Goal: Transaction & Acquisition: Purchase product/service

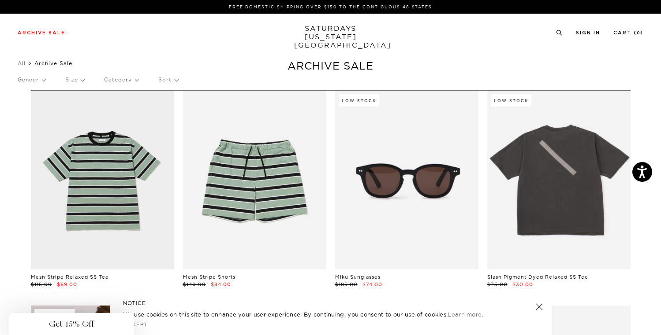
click at [536, 255] on div "Close dialog Be the first to know. Subscribe to emails and receive 15% off your…" at bounding box center [330, 167] width 661 height 335
click at [37, 78] on p "Gender" at bounding box center [32, 80] width 28 height 20
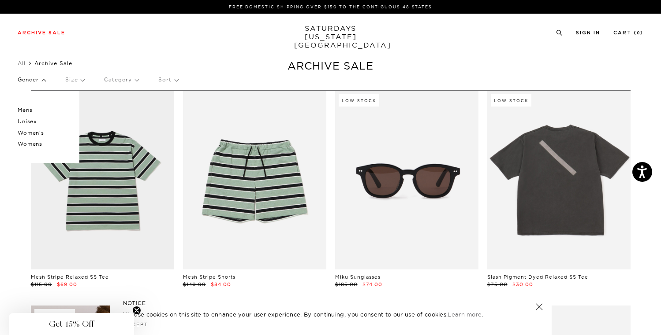
click at [82, 41] on div "Archive Sale Men's Tees Shirts Shorts Swim Knitwear Pants Sweats Women's" at bounding box center [330, 32] width 661 height 37
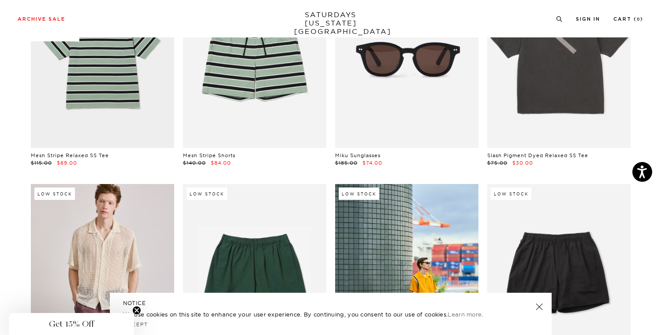
scroll to position [179, 0]
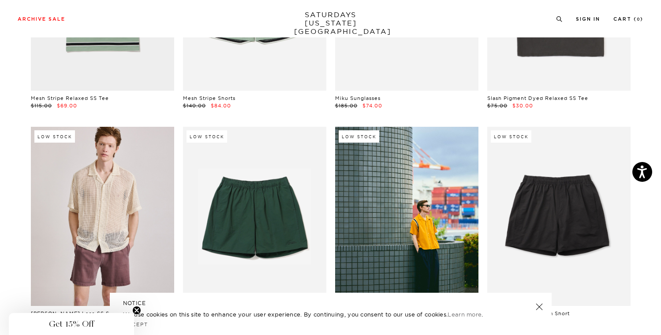
click at [539, 306] on link at bounding box center [538, 307] width 12 height 12
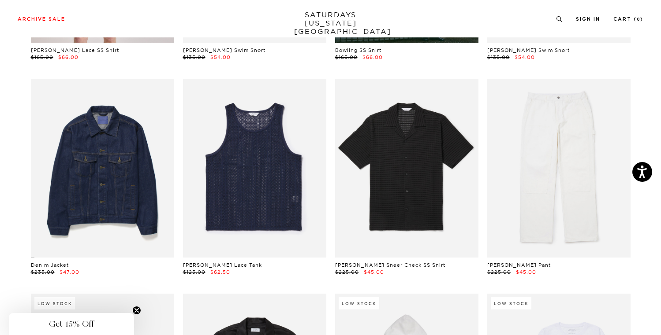
scroll to position [454, 0]
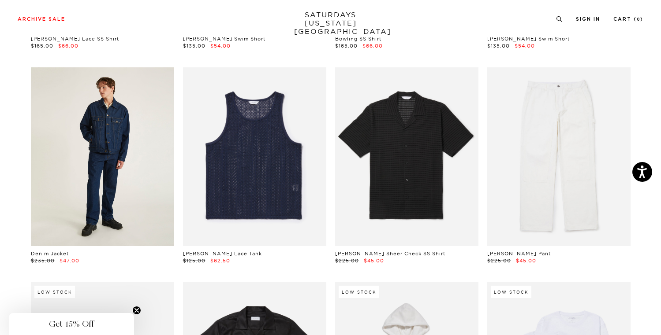
click at [76, 183] on link at bounding box center [102, 156] width 143 height 179
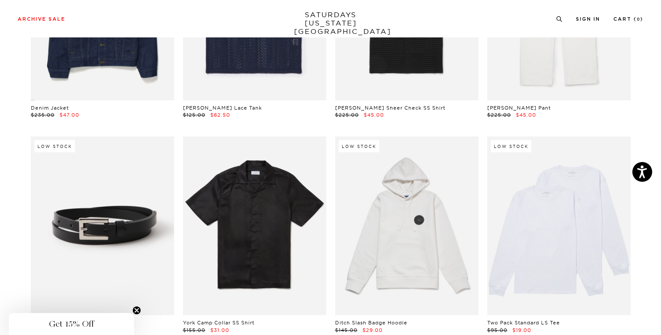
scroll to position [611, 0]
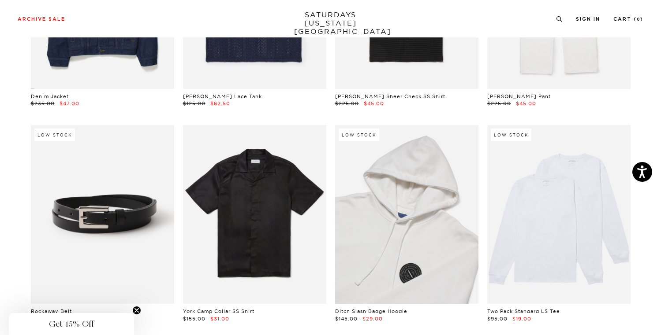
click at [367, 255] on link at bounding box center [406, 214] width 143 height 179
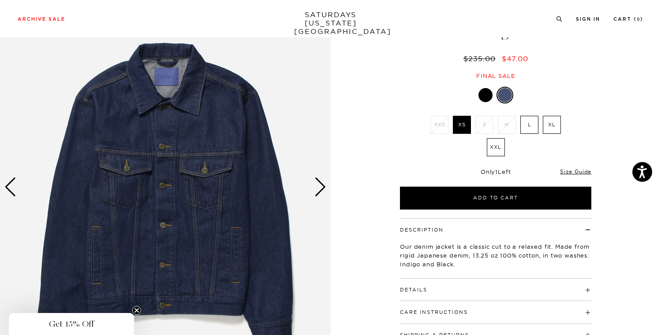
scroll to position [125, 0]
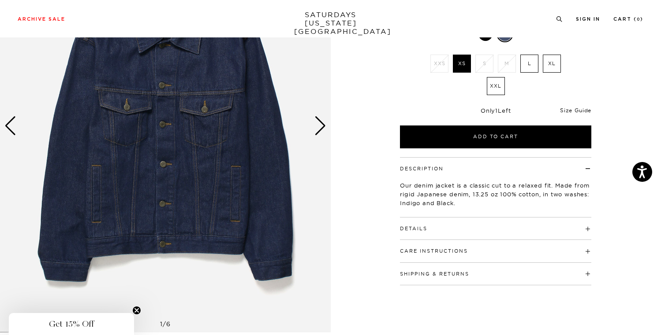
click at [565, 110] on link "Size Guide" at bounding box center [575, 110] width 31 height 7
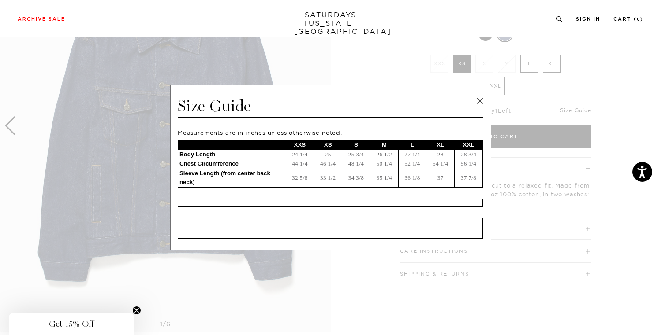
click at [478, 98] on link at bounding box center [479, 100] width 13 height 13
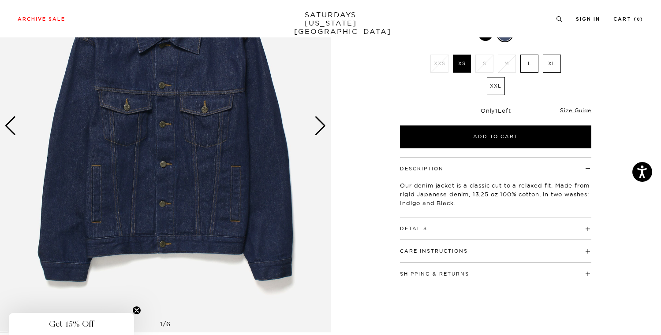
click at [465, 230] on h4 "Details" at bounding box center [495, 225] width 191 height 15
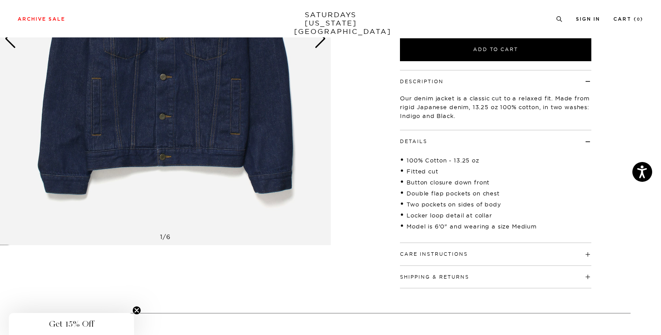
scroll to position [227, 0]
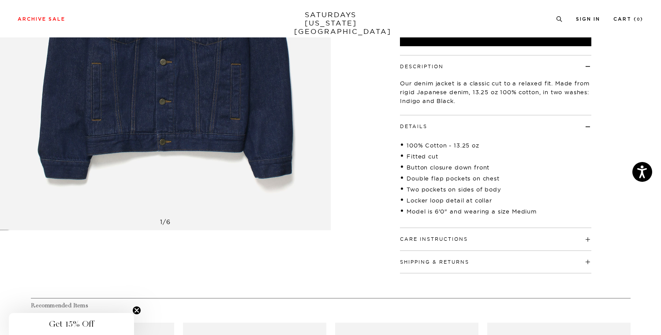
click at [465, 236] on h4 "Care Instructions" at bounding box center [495, 235] width 191 height 15
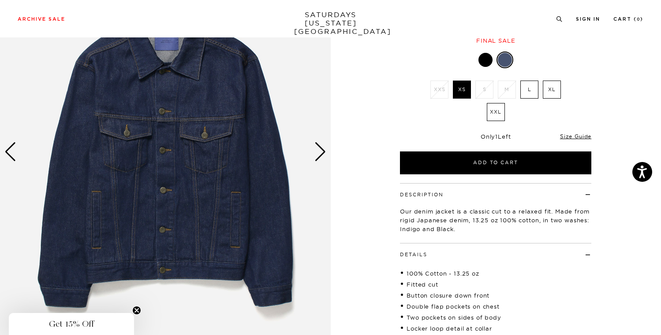
scroll to position [0, 0]
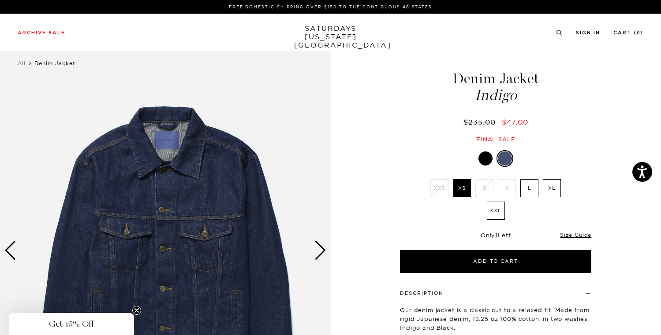
click at [484, 159] on div at bounding box center [485, 159] width 14 height 14
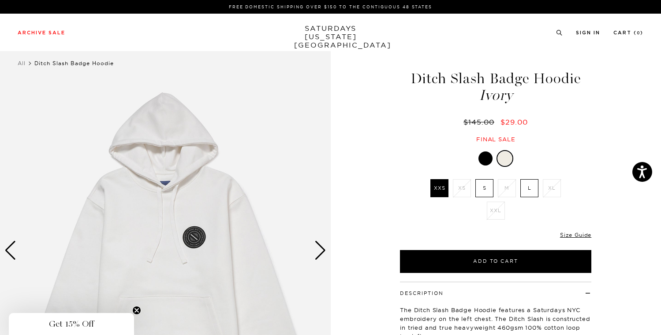
click at [324, 253] on div "Next slide" at bounding box center [320, 250] width 12 height 19
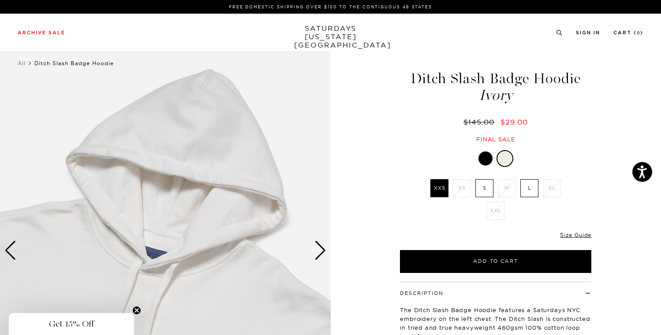
click at [324, 253] on div "Next slide" at bounding box center [320, 250] width 12 height 19
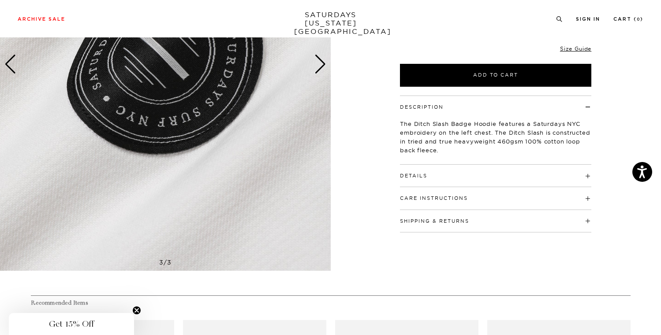
scroll to position [205, 0]
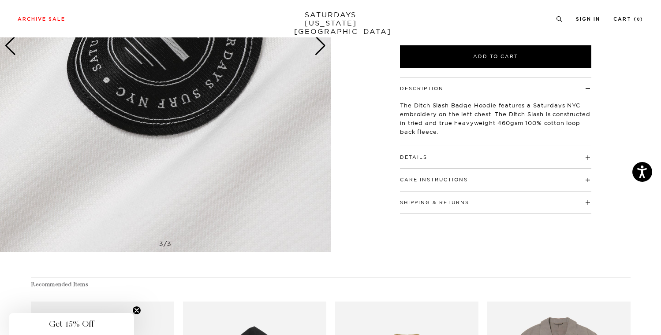
click at [429, 162] on div "Details 460gsm 100% Cotton 1-piece Hood with dart detail Bound back neck seam w…" at bounding box center [495, 157] width 191 height 22
click at [429, 160] on h4 "Details" at bounding box center [495, 153] width 191 height 15
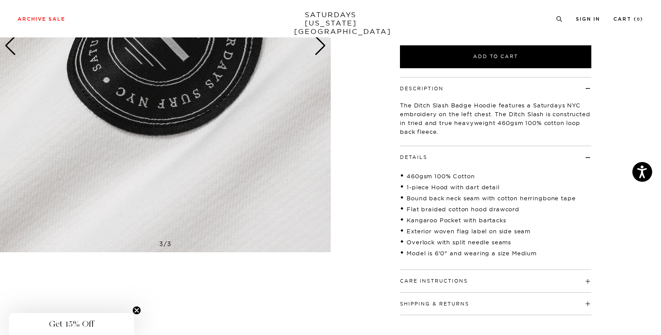
scroll to position [0, 0]
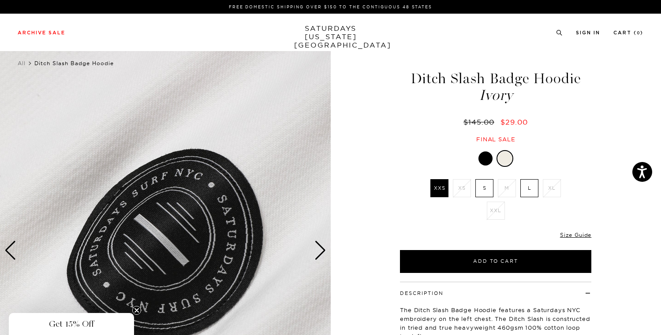
click at [443, 190] on label "XXS" at bounding box center [439, 188] width 18 height 18
click at [0, 0] on input "XXS" at bounding box center [0, 0] width 0 height 0
click at [483, 160] on div at bounding box center [485, 159] width 14 height 14
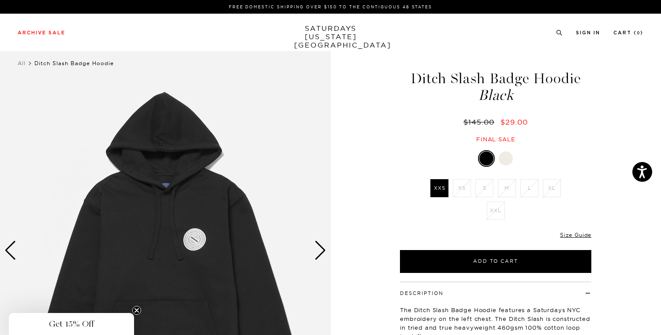
click at [506, 154] on div at bounding box center [505, 159] width 14 height 14
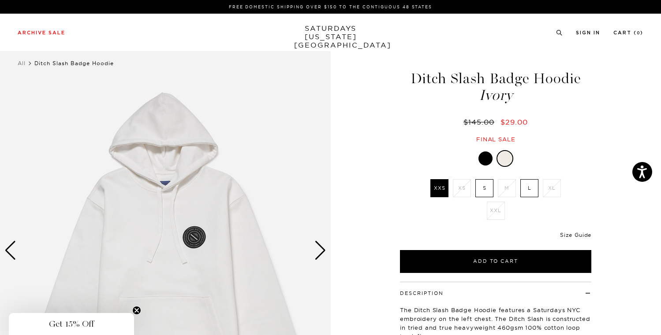
click at [570, 233] on link "Size Guide" at bounding box center [575, 235] width 31 height 7
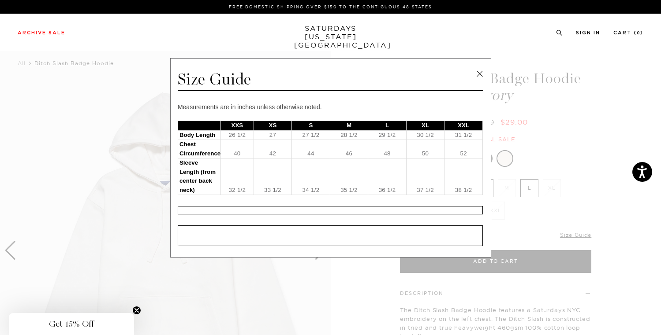
scroll to position [28, 0]
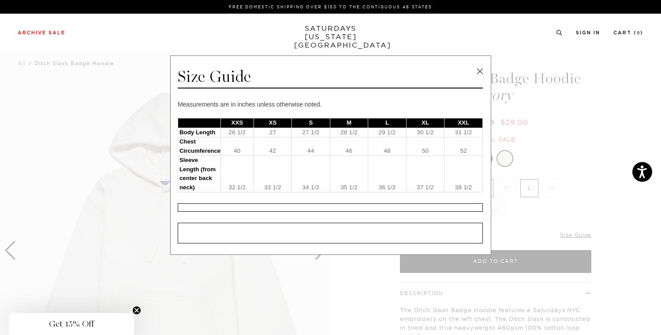
click at [476, 65] on link at bounding box center [479, 71] width 13 height 13
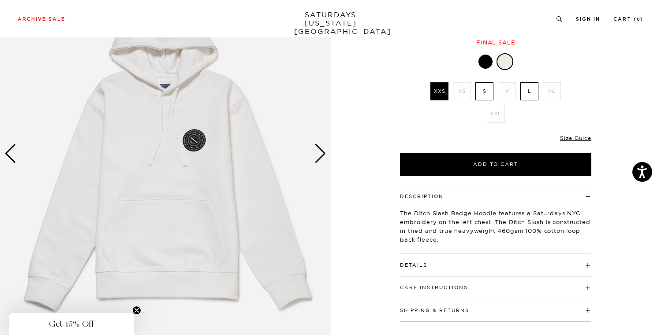
scroll to position [122, 0]
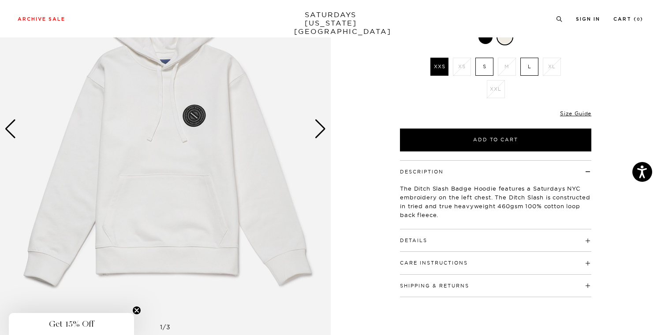
click at [317, 133] on div "Next slide" at bounding box center [320, 128] width 12 height 19
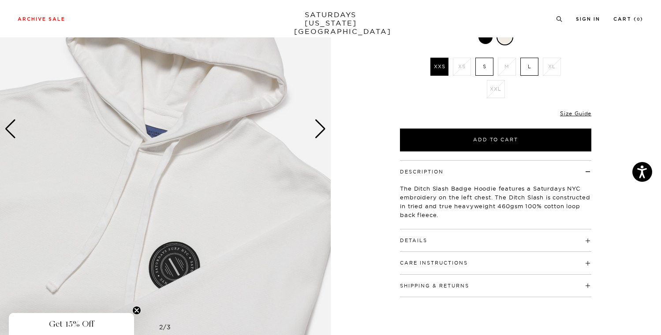
click at [317, 133] on div "Next slide" at bounding box center [320, 128] width 12 height 19
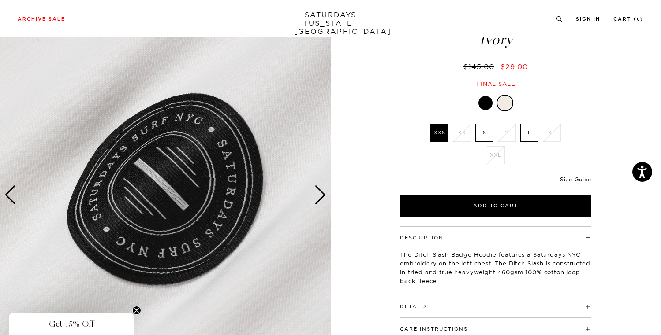
scroll to position [15, 0]
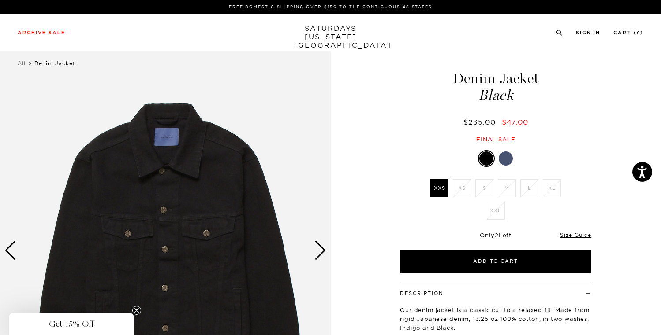
click at [503, 158] on div at bounding box center [505, 159] width 14 height 14
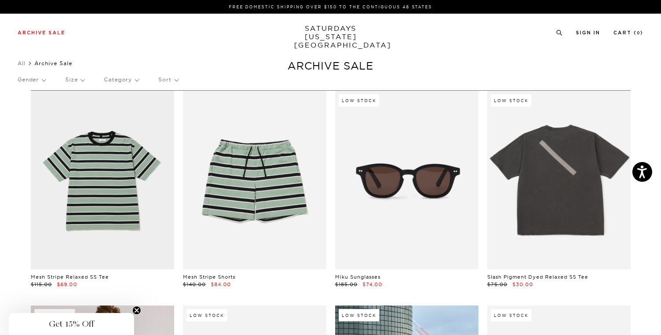
click at [164, 78] on p "Sort" at bounding box center [167, 80] width 19 height 20
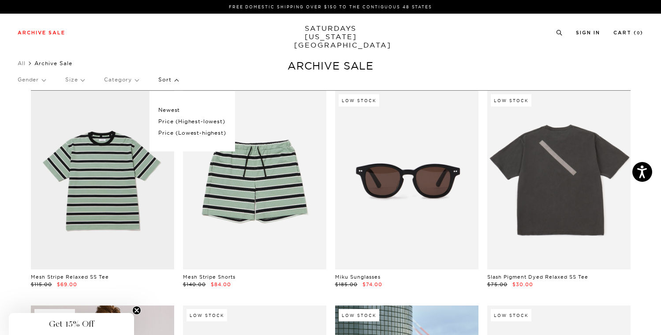
click at [176, 132] on p "Price (Lowest-highest)" at bounding box center [191, 132] width 67 height 11
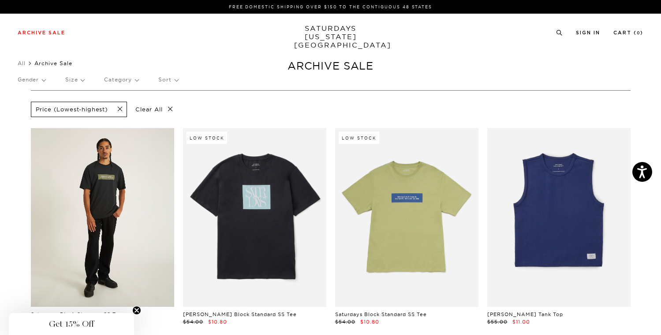
click at [94, 196] on link at bounding box center [102, 217] width 143 height 179
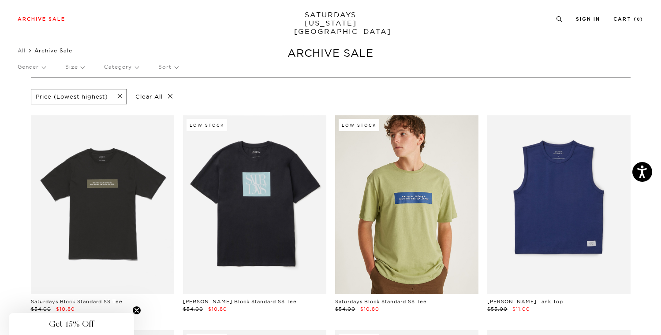
scroll to position [13, 0]
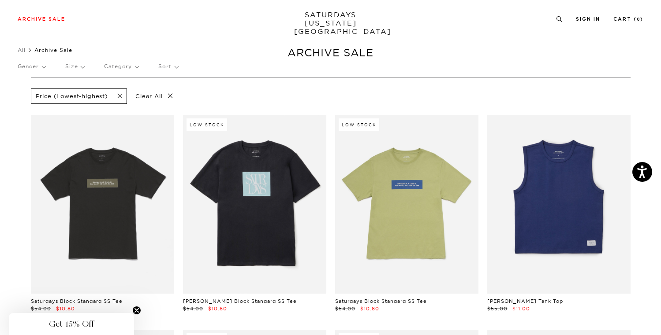
click at [287, 231] on link at bounding box center [254, 204] width 143 height 179
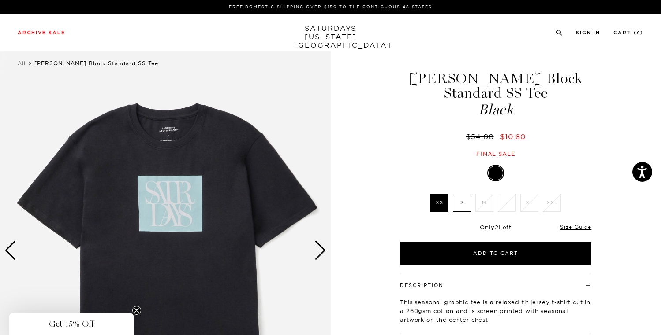
click at [321, 247] on div "Next slide" at bounding box center [320, 250] width 12 height 19
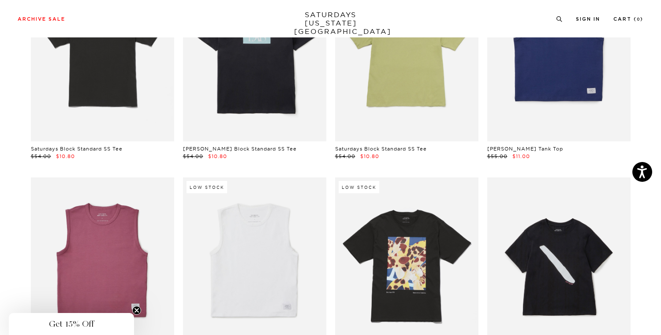
scroll to position [264, 0]
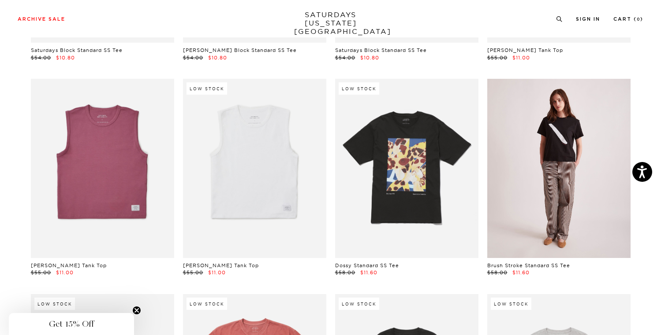
click at [604, 182] on link at bounding box center [558, 168] width 143 height 179
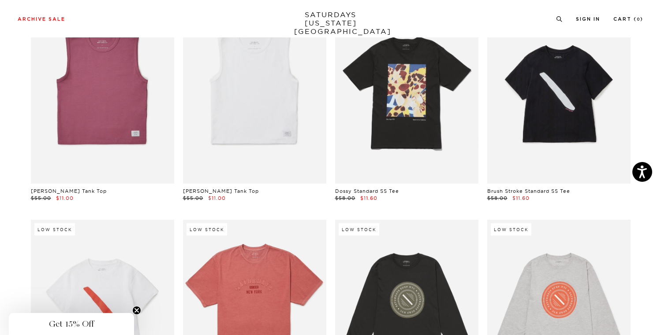
scroll to position [466, 0]
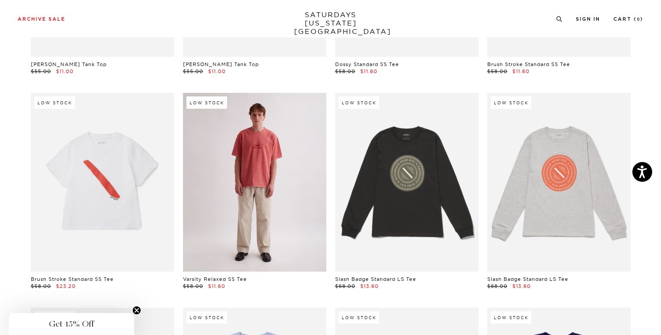
click at [248, 245] on link at bounding box center [254, 182] width 143 height 179
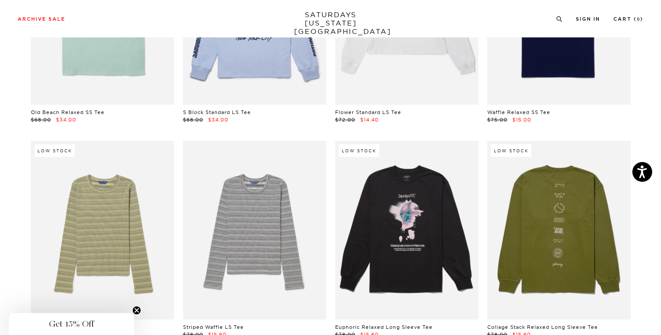
scroll to position [874, 0]
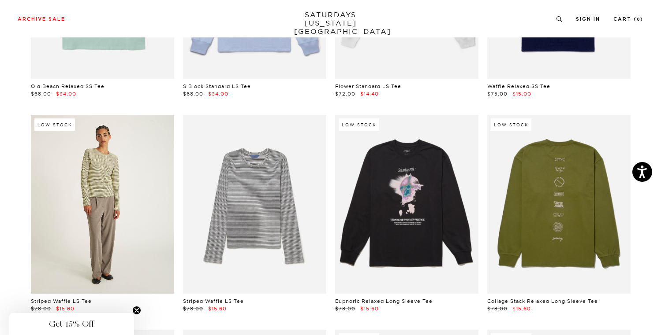
click at [62, 241] on link at bounding box center [102, 204] width 143 height 179
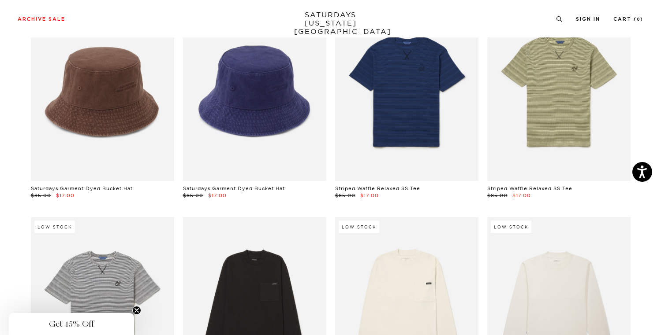
scroll to position [1276, 0]
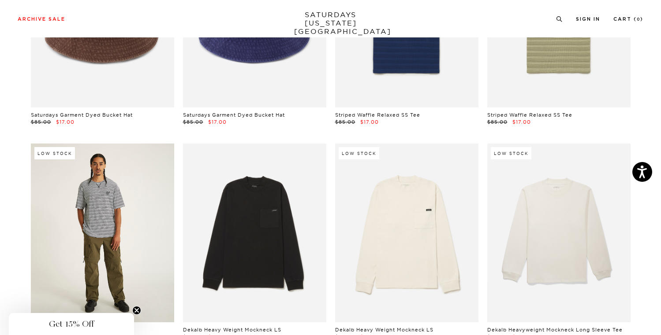
click at [152, 244] on link at bounding box center [102, 233] width 143 height 179
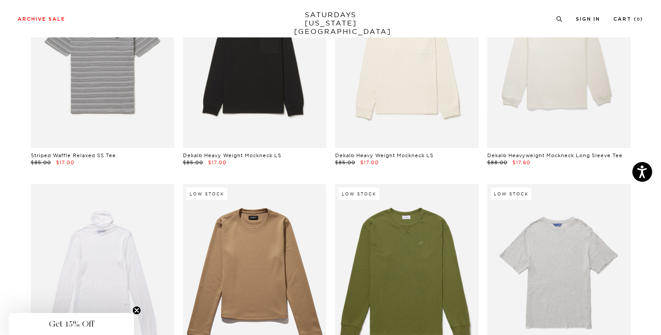
scroll to position [1468, 0]
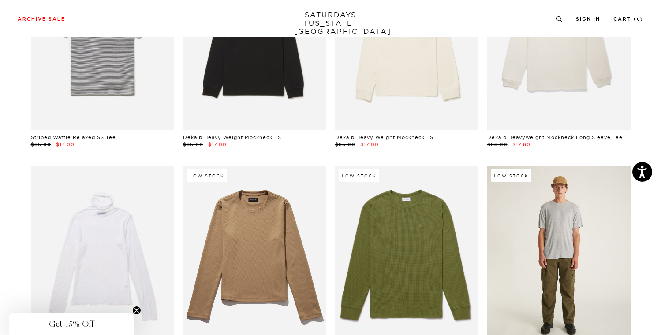
click at [584, 283] on link at bounding box center [558, 255] width 143 height 179
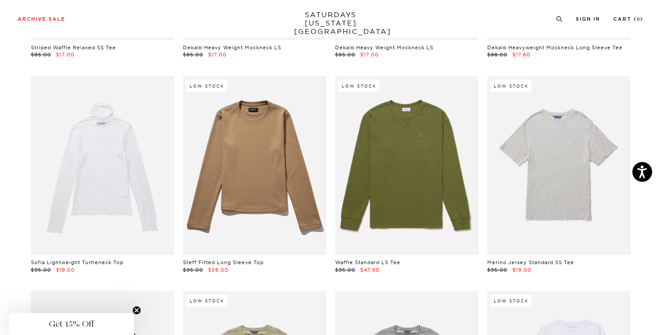
scroll to position [1286, 0]
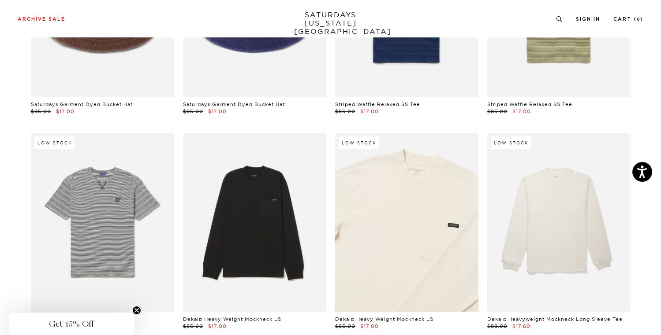
click at [411, 219] on link at bounding box center [406, 222] width 143 height 179
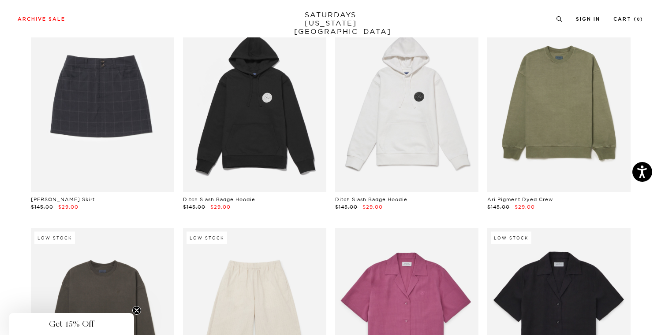
scroll to position [4942, 0]
